Goal: Task Accomplishment & Management: Use online tool/utility

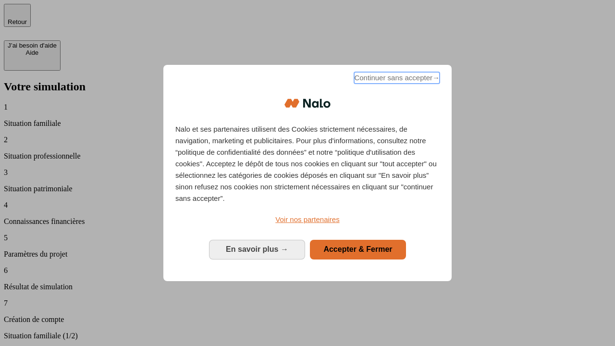
click at [396, 79] on span "Continuer sans accepter →" at bounding box center [397, 78] width 86 height 12
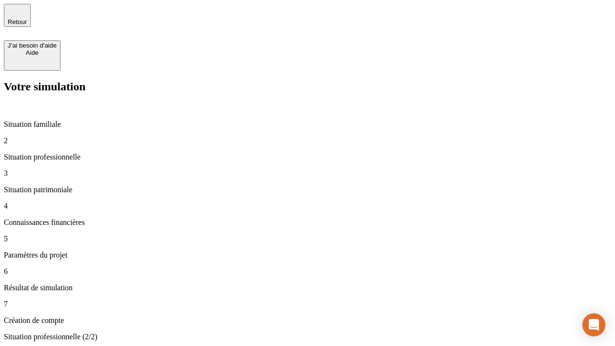
type input "30 000"
type input "1 000"
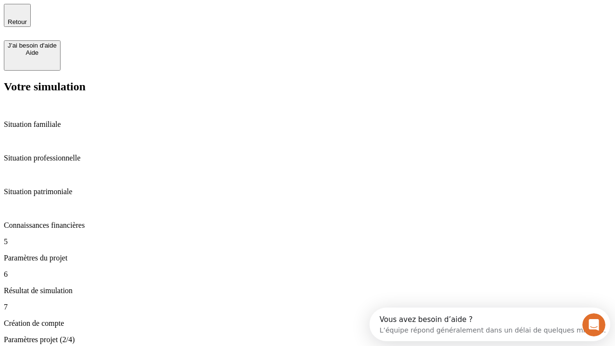
type input "40"
type input "64"
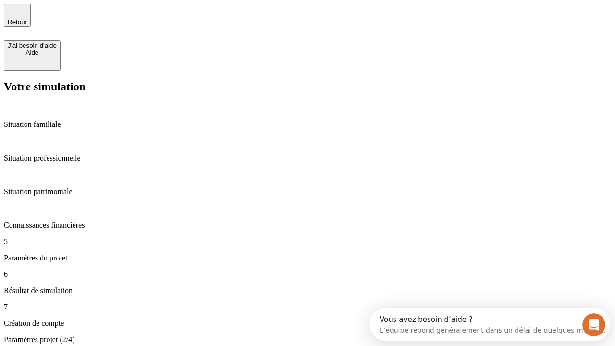
type input "200 000"
type input "640"
